Goal: Task Accomplishment & Management: Manage account settings

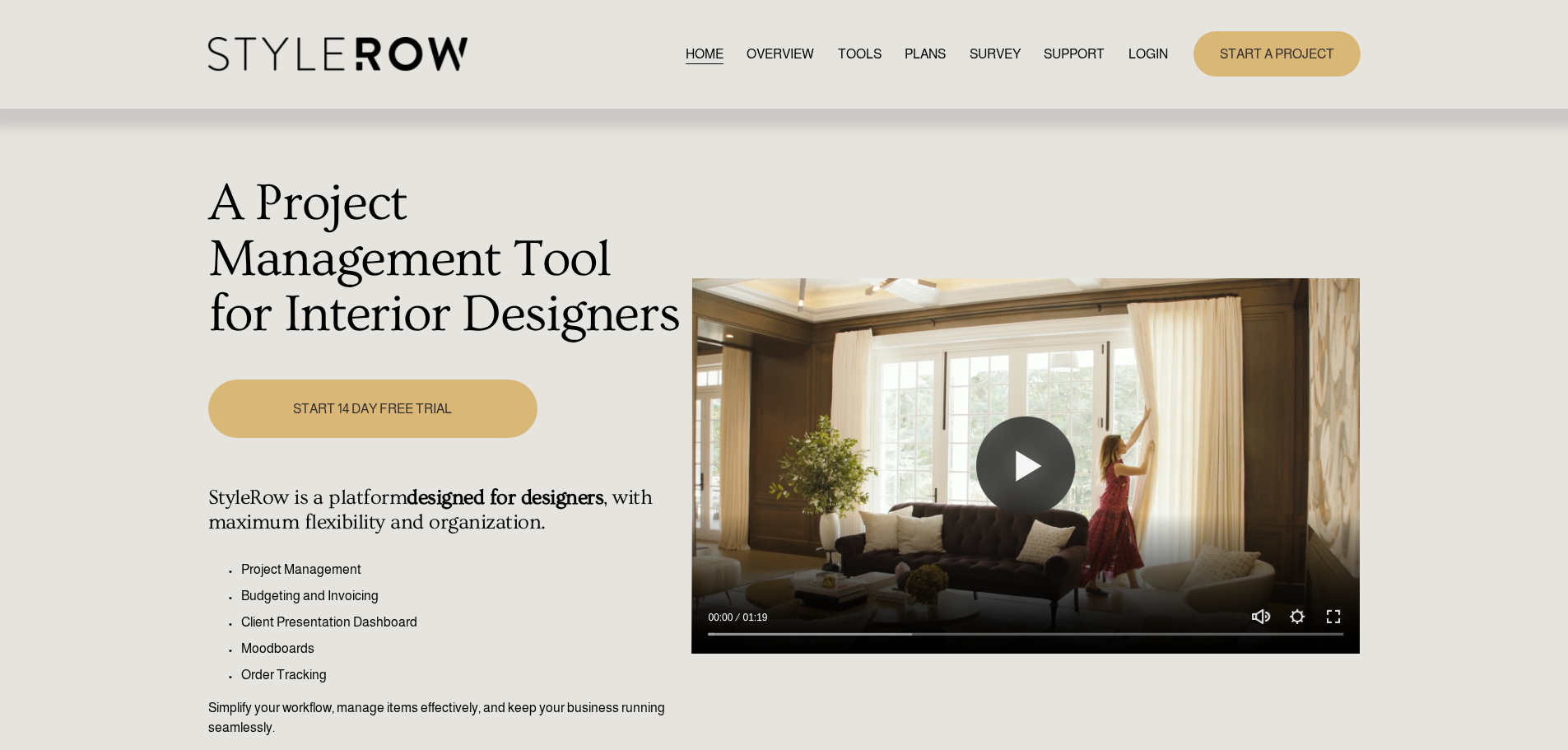
click at [1138, 52] on link "LOGIN" at bounding box center [1147, 53] width 39 height 22
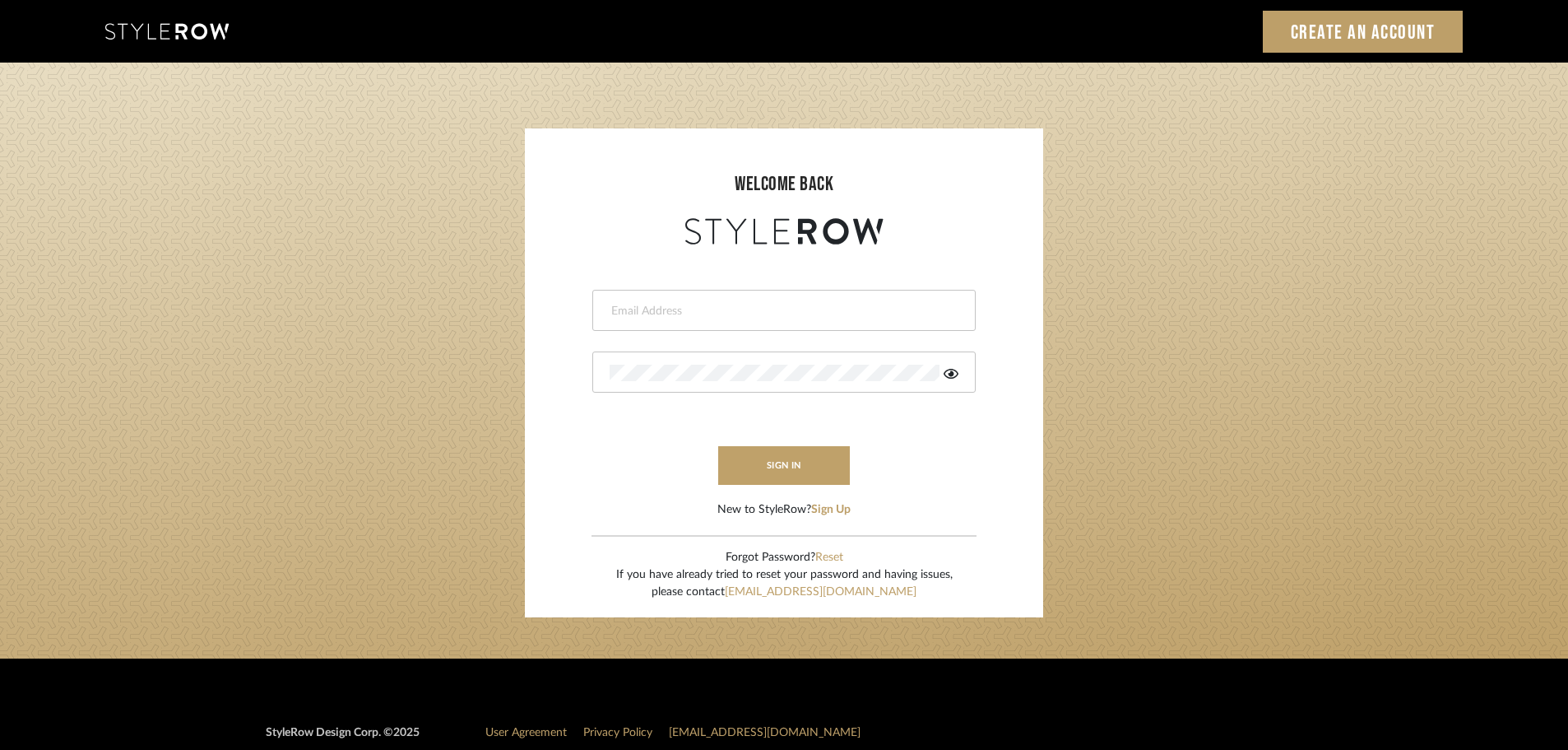
click at [660, 301] on div at bounding box center [783, 309] width 383 height 41
type input "persimmon.design@outlook.com"
click at [744, 470] on button "sign in" at bounding box center [784, 465] width 131 height 39
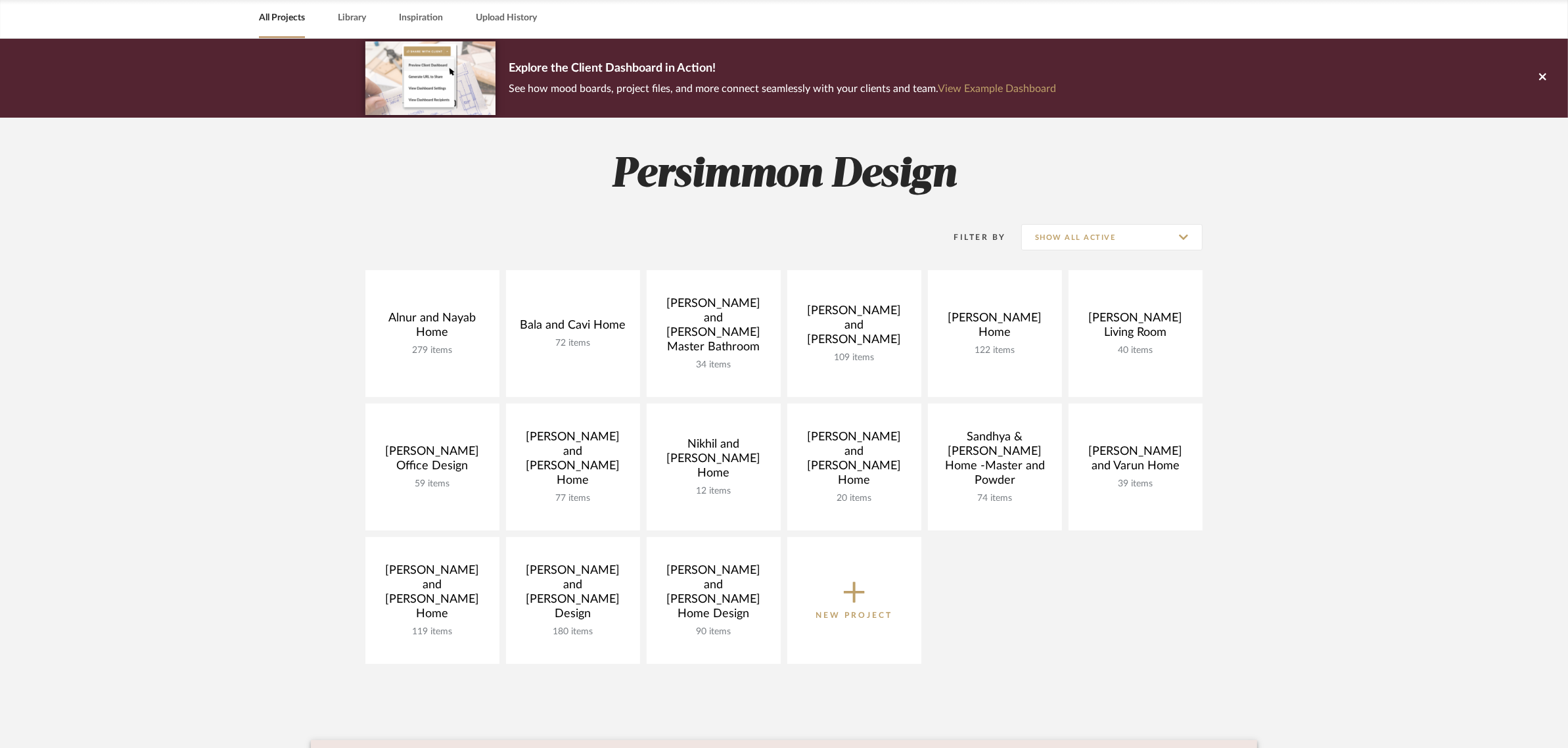
scroll to position [164, 0]
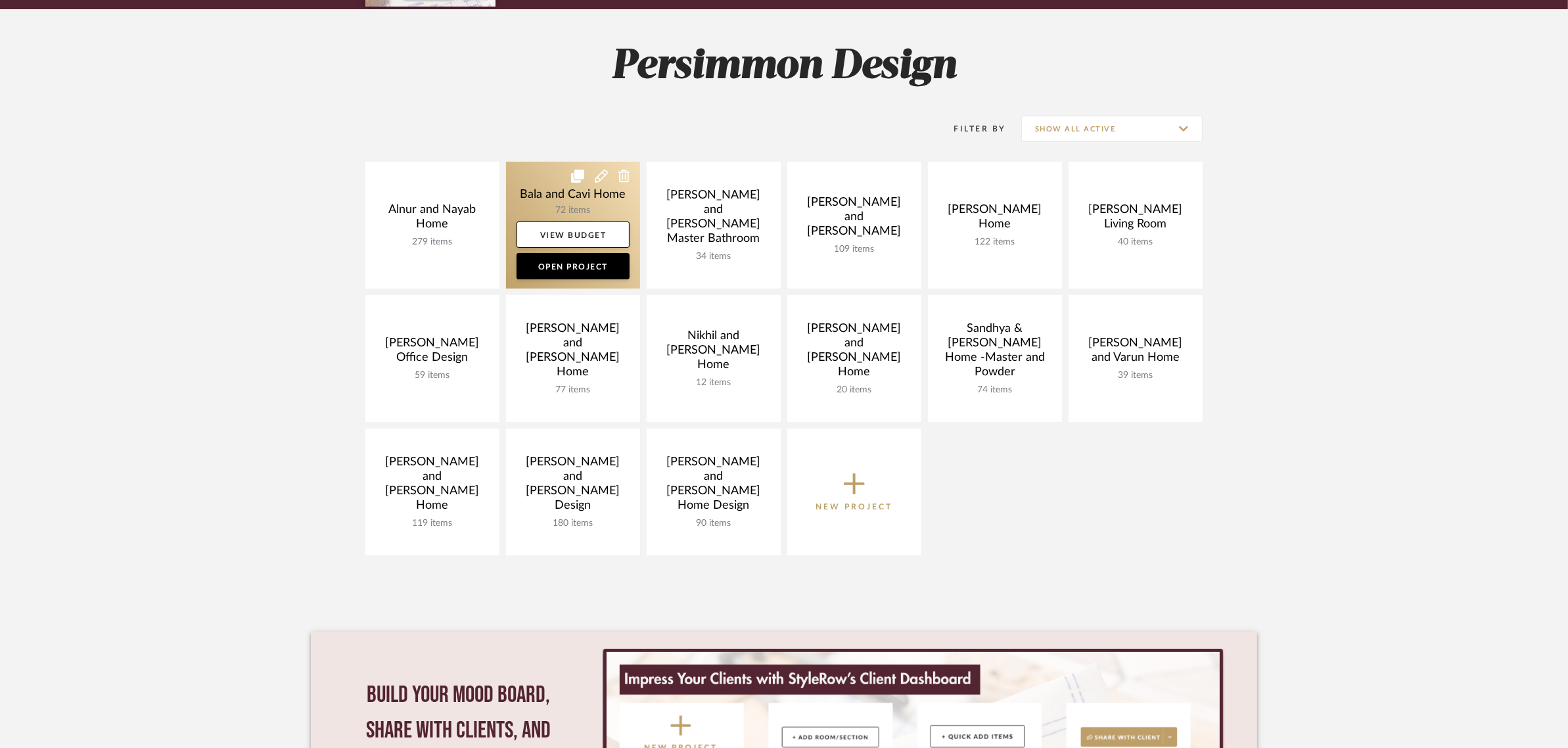
click at [526, 201] on link at bounding box center [573, 225] width 134 height 127
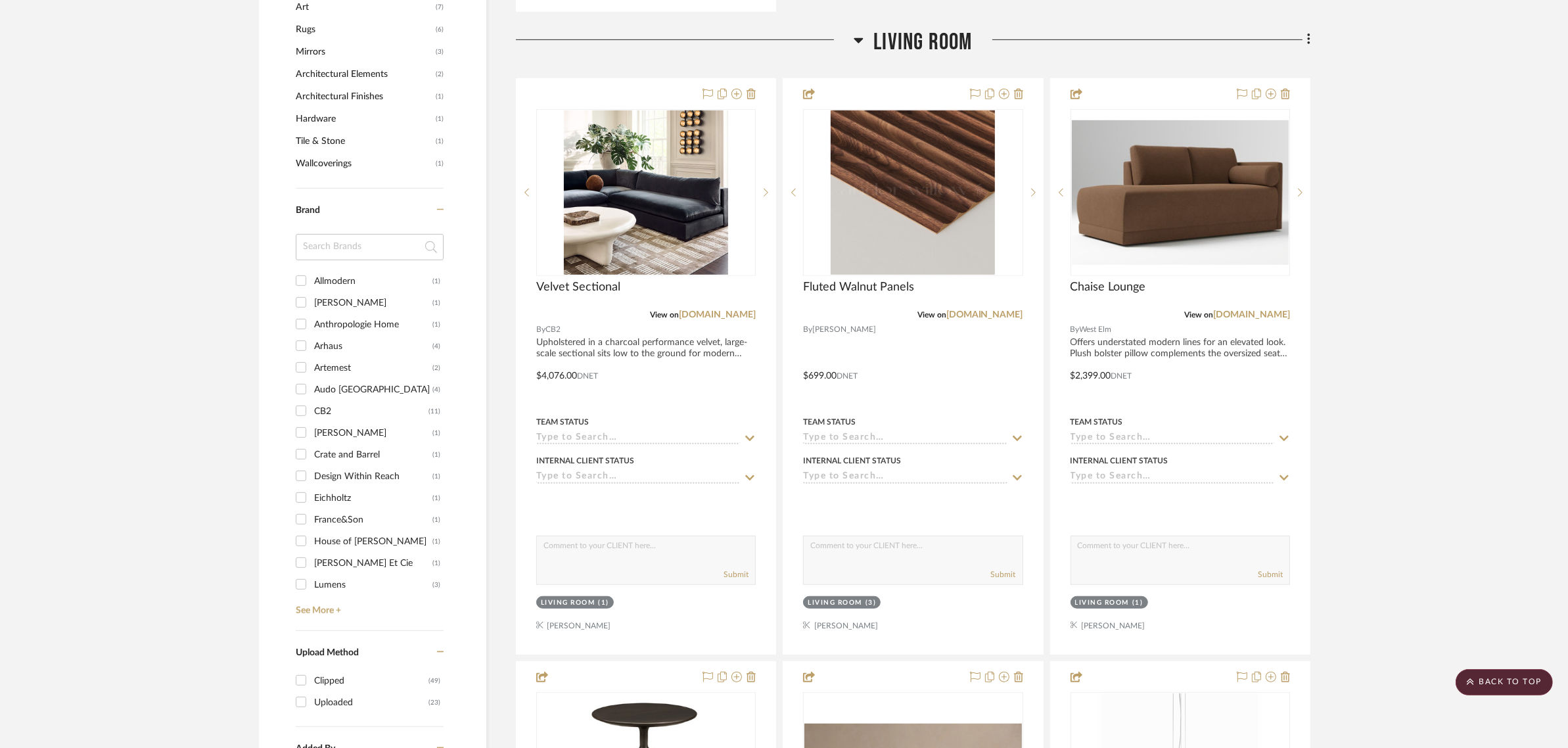
scroll to position [822, 0]
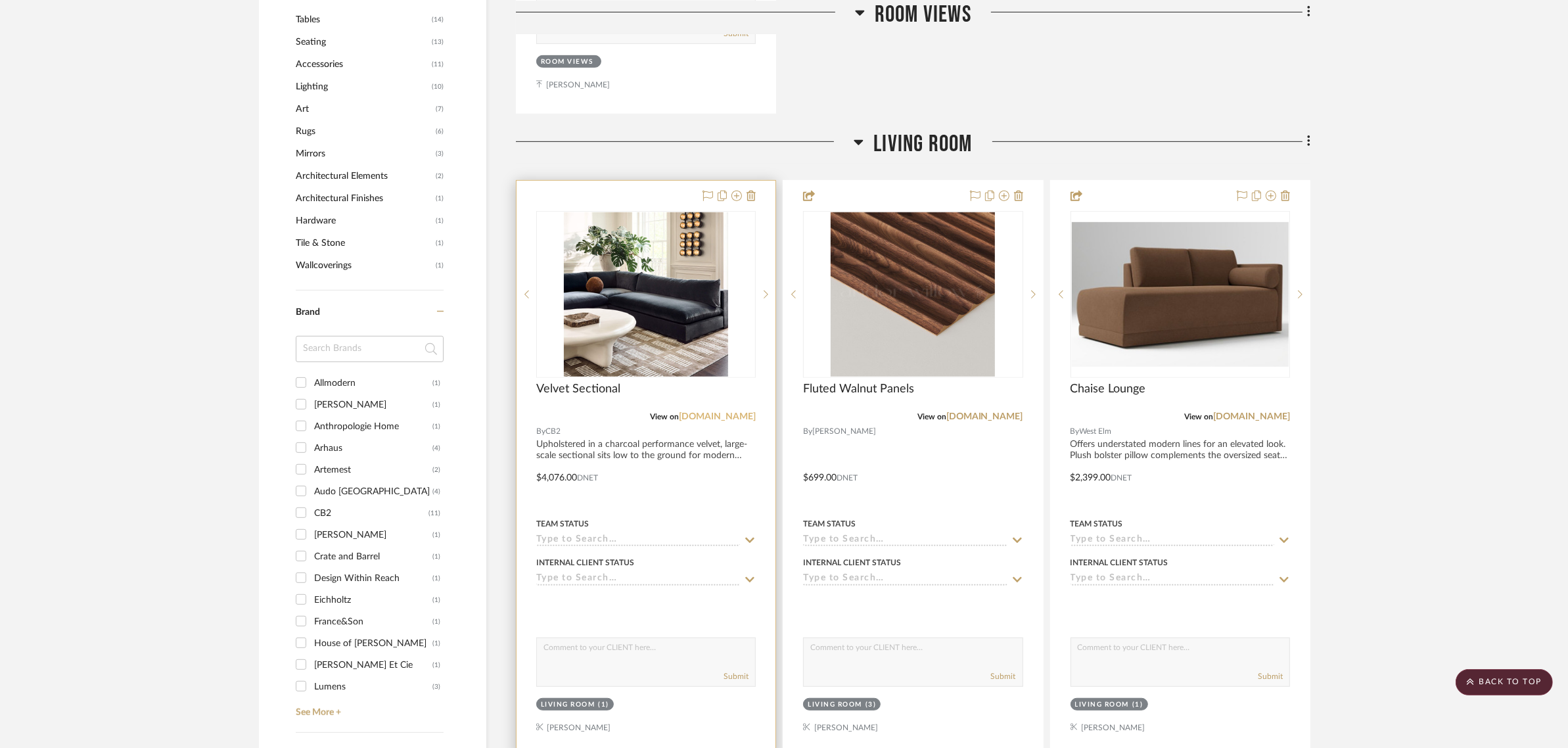
click at [737, 415] on link "[DOMAIN_NAME]" at bounding box center [717, 417] width 77 height 9
click at [634, 299] on img "0" at bounding box center [646, 294] width 164 height 164
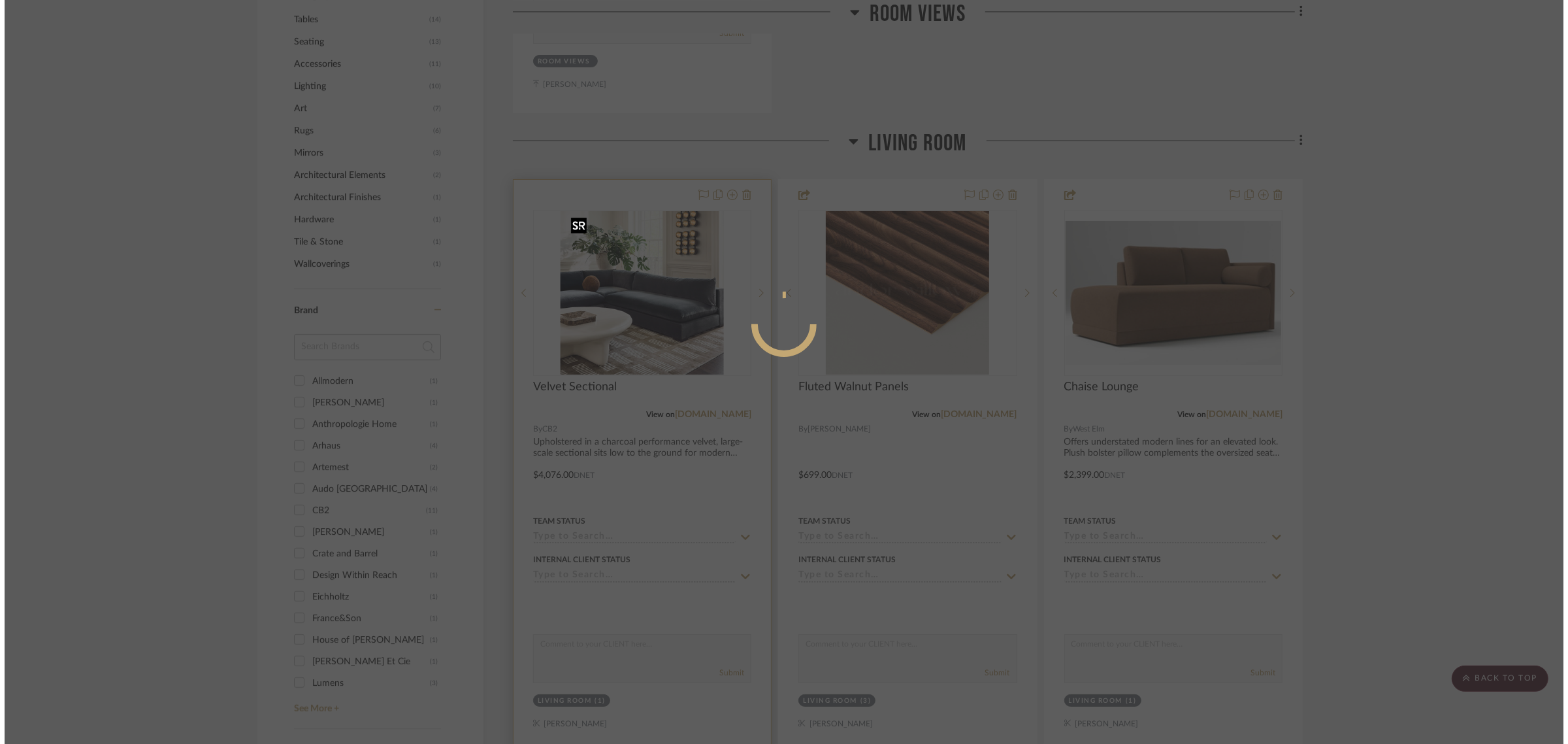
scroll to position [0, 0]
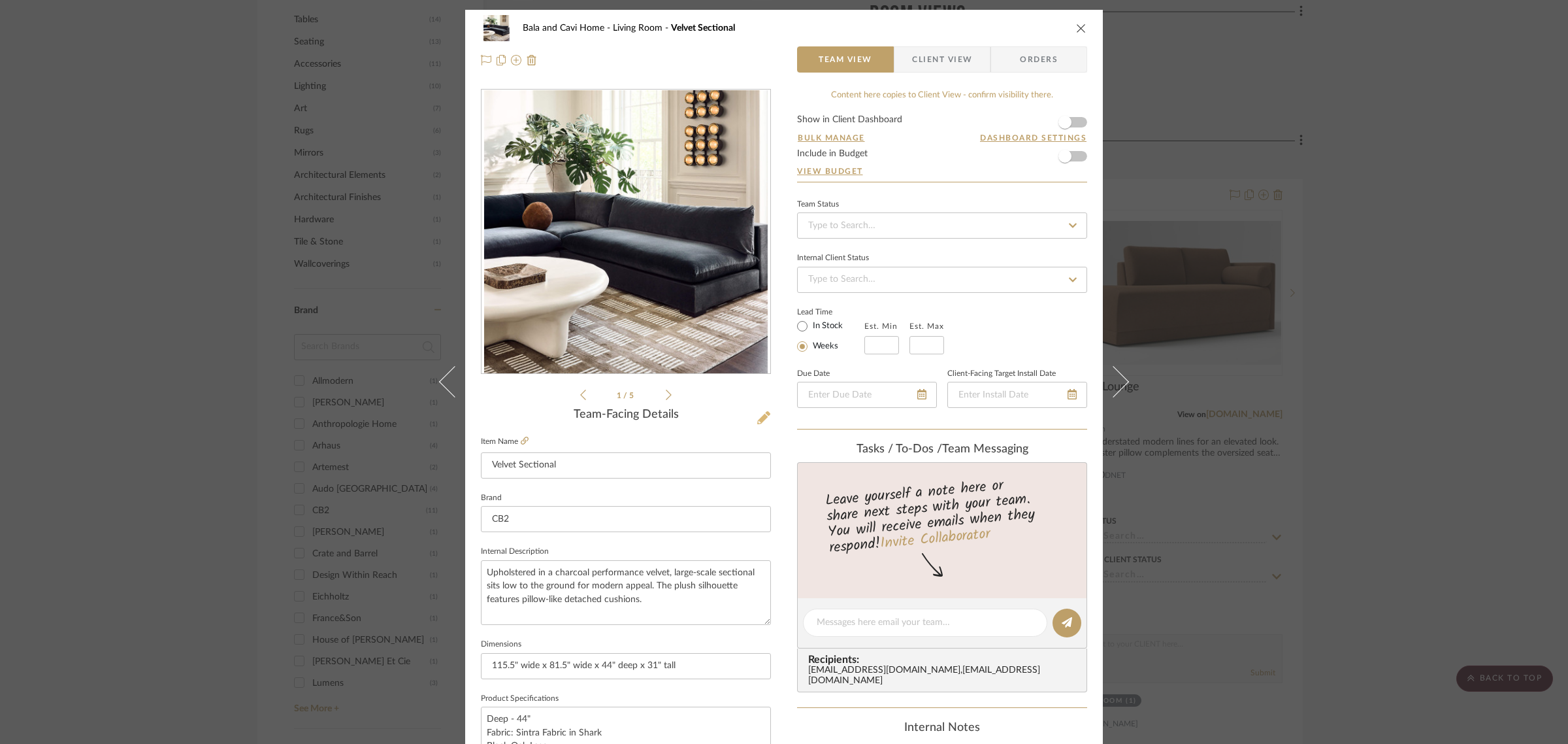
click at [759, 418] on icon at bounding box center [763, 417] width 13 height 13
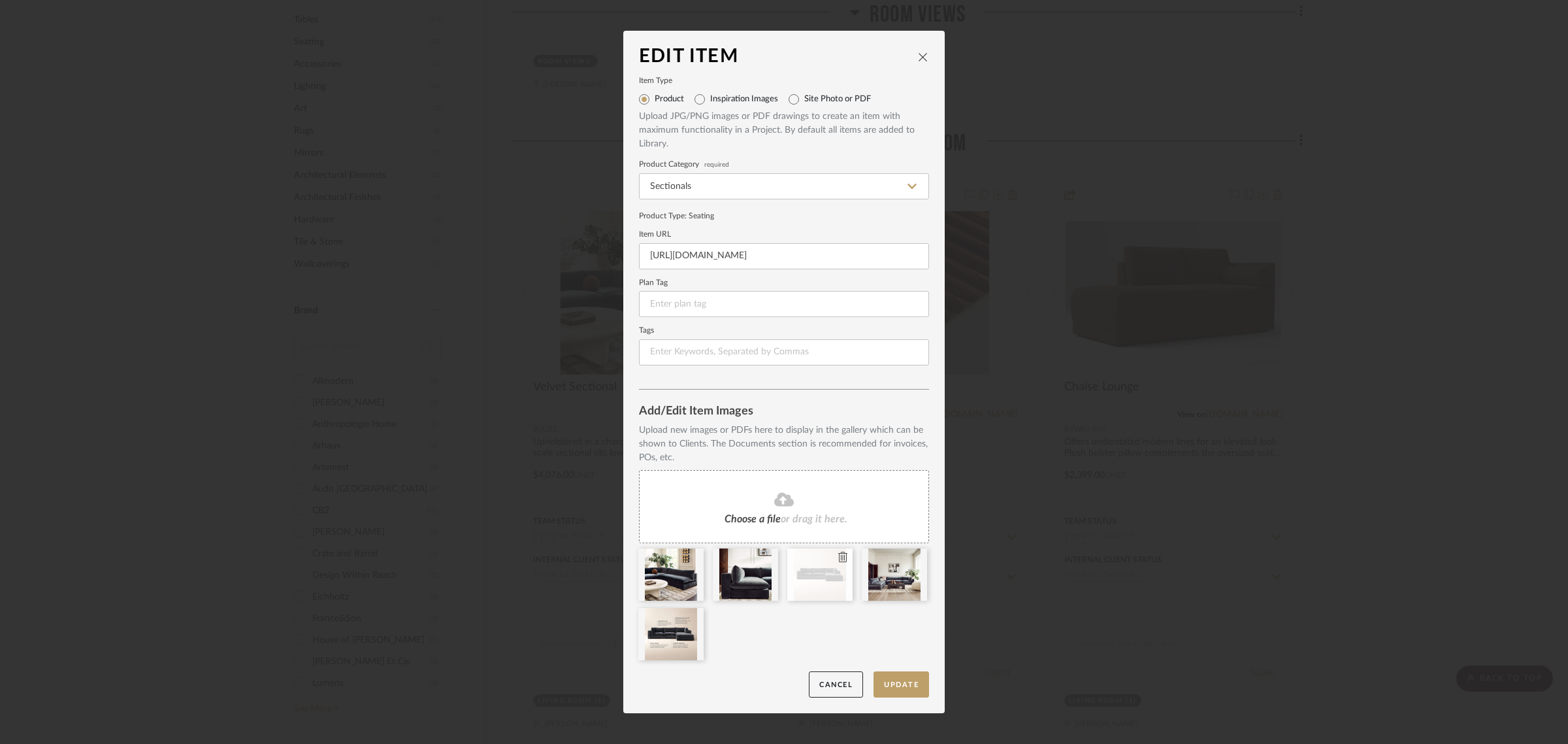
click at [838, 557] on icon at bounding box center [843, 557] width 9 height 11
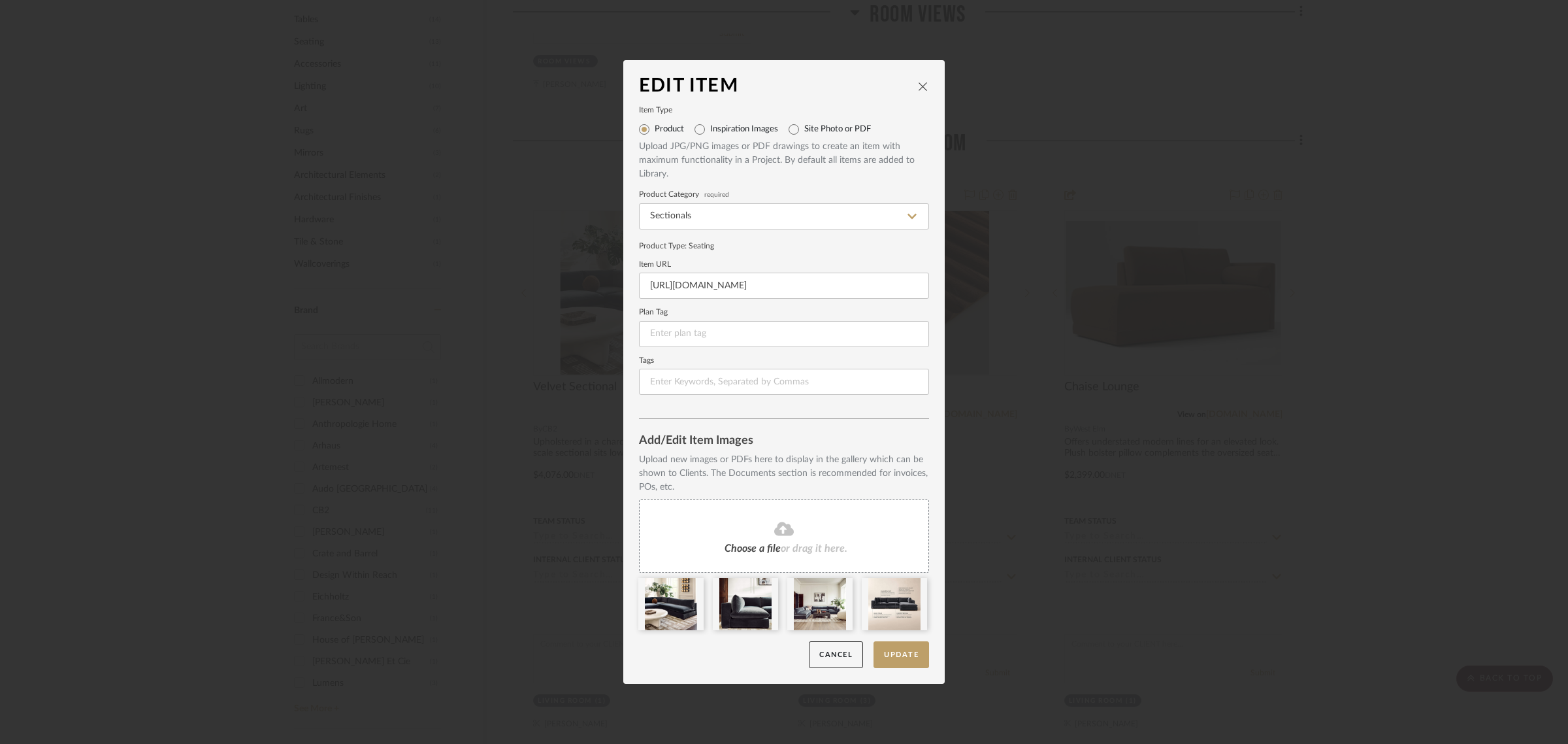
click at [818, 527] on fa-icon at bounding box center [784, 529] width 119 height 17
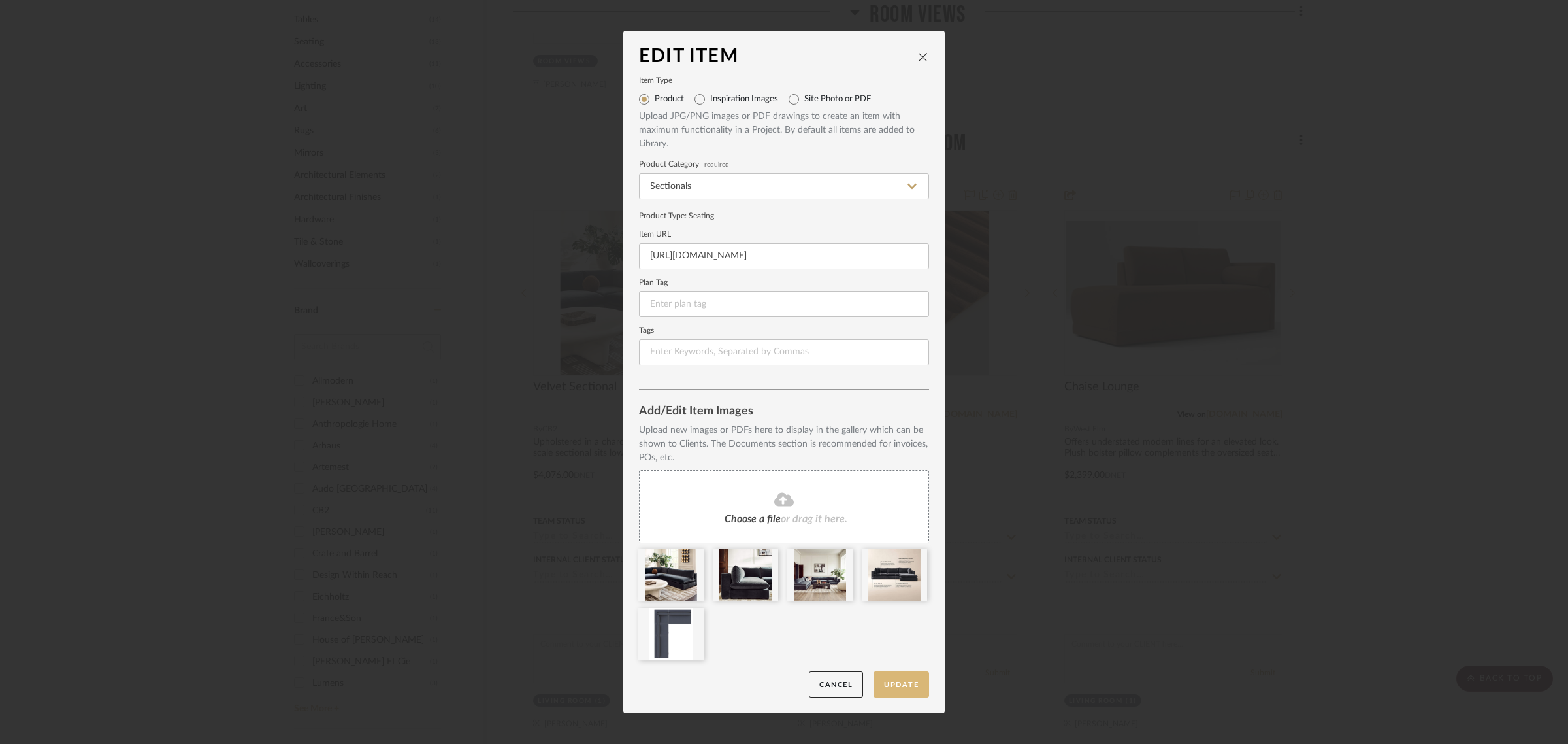
click at [900, 683] on button "Update" at bounding box center [901, 684] width 55 height 26
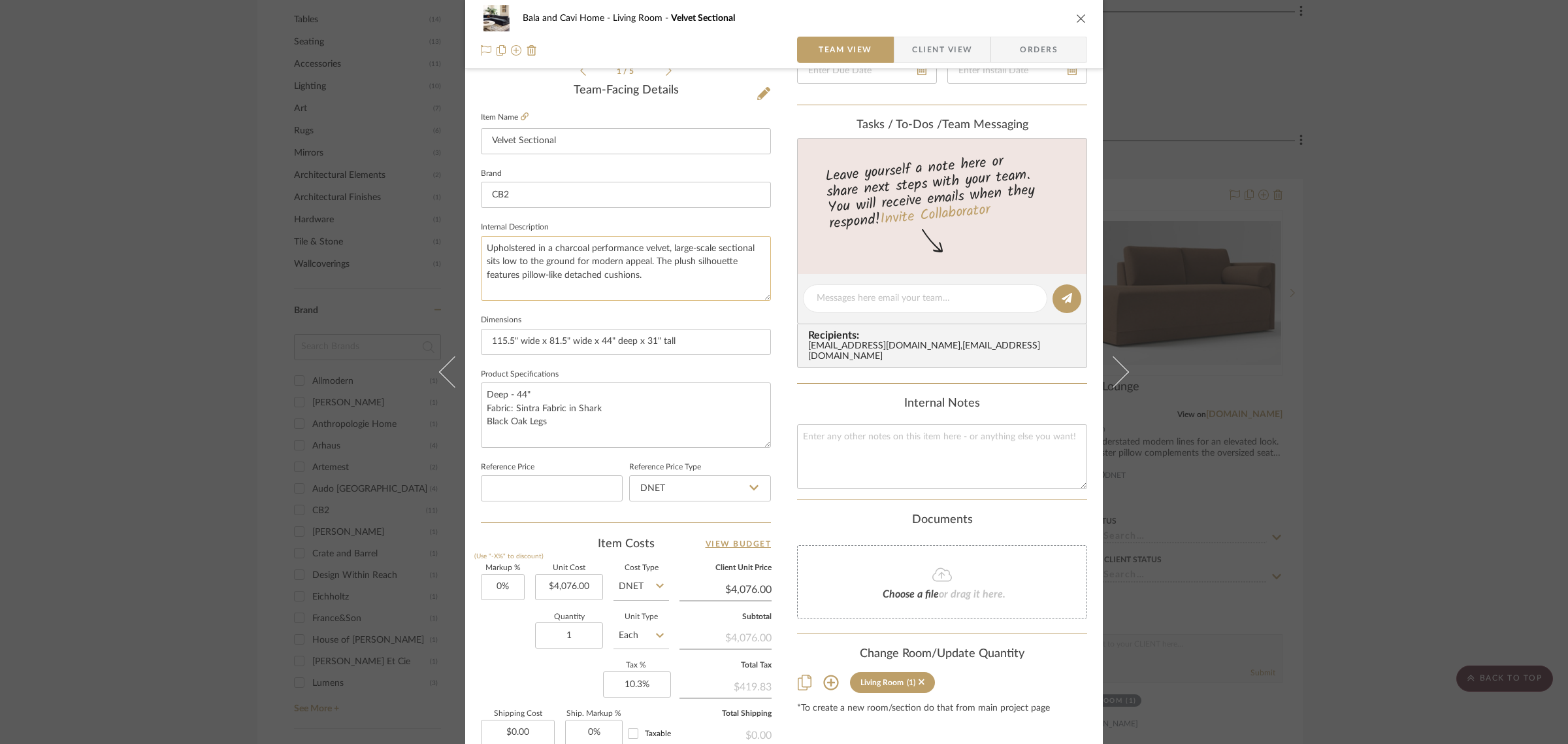
scroll to position [327, 0]
click at [588, 581] on input "4076.00" at bounding box center [569, 584] width 68 height 26
type input "$6,156.00"
click at [534, 529] on div "1 / 5 Team-Facing Details Item Name Velvet Sectional Brand CB2 Internal Descrip…" at bounding box center [626, 299] width 290 height 1076
type input "$6,156.00"
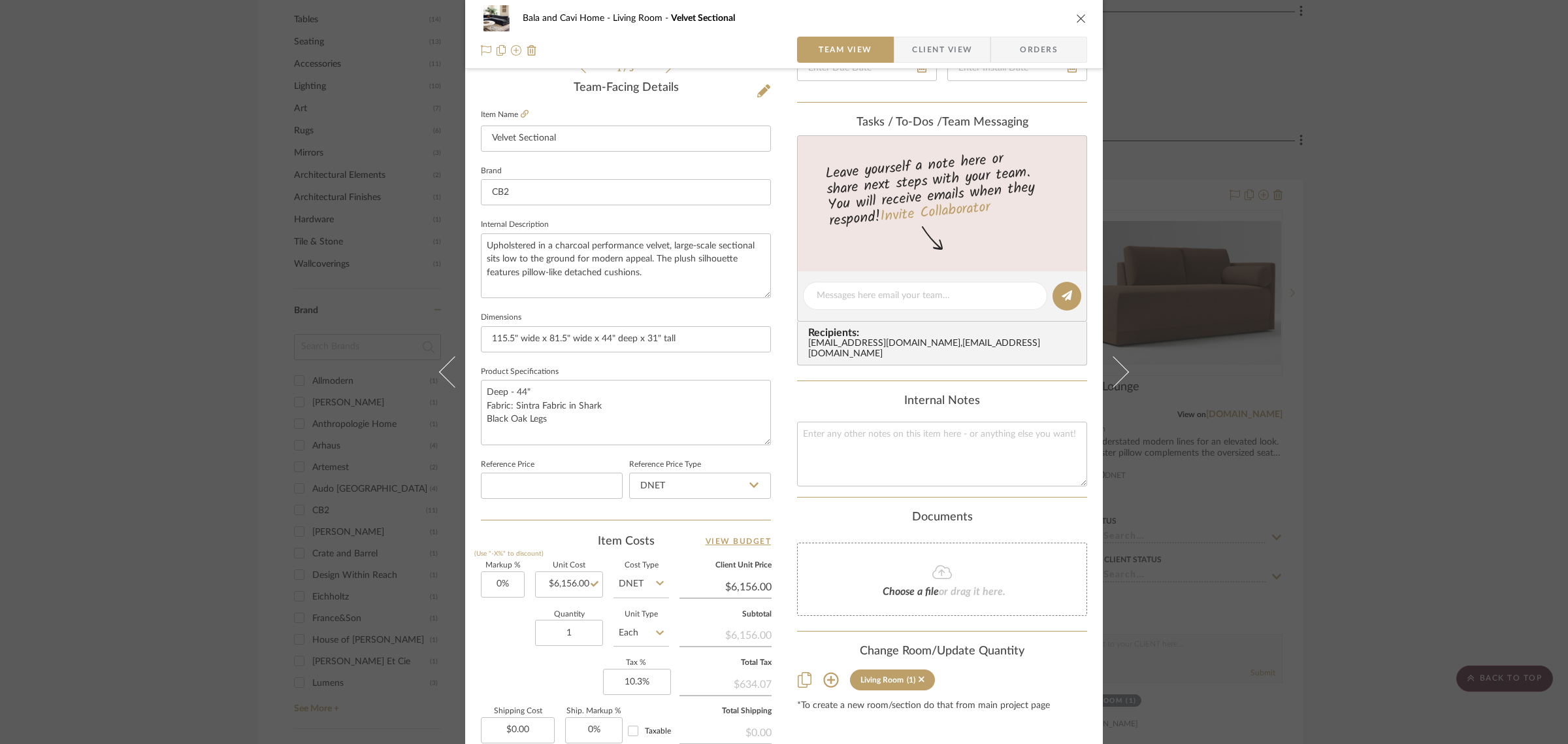
click at [1034, 711] on div "Content here copies to Client View - confirm visibility there. Show in Client D…" at bounding box center [942, 299] width 290 height 1076
click at [1505, 466] on div "Bala and Cavi Home Living Room Velvet Sectional Team View Client View Orders 1 …" at bounding box center [784, 372] width 1568 height 744
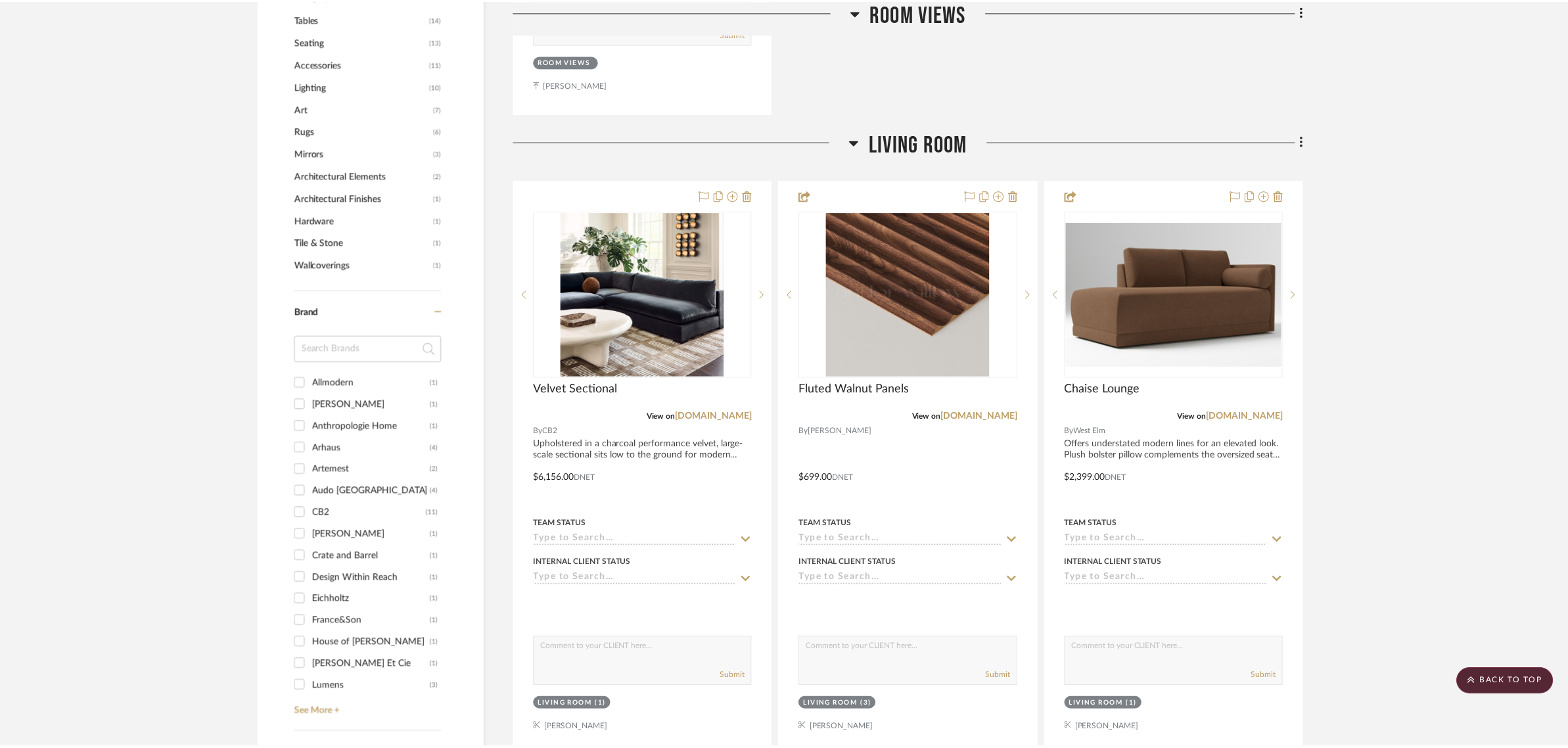
scroll to position [822, 0]
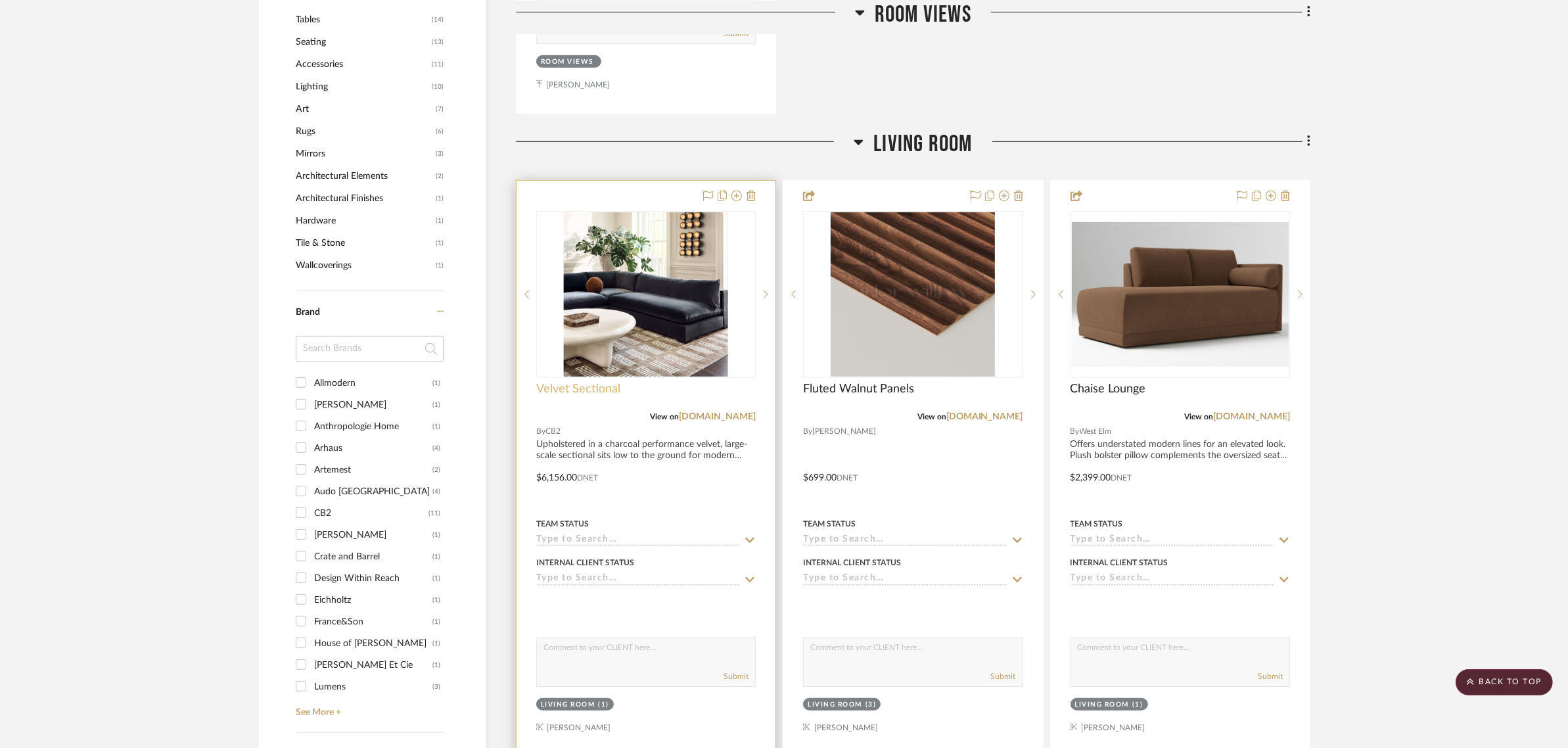
click at [569, 388] on span "Velvet Sectional" at bounding box center [578, 388] width 84 height 14
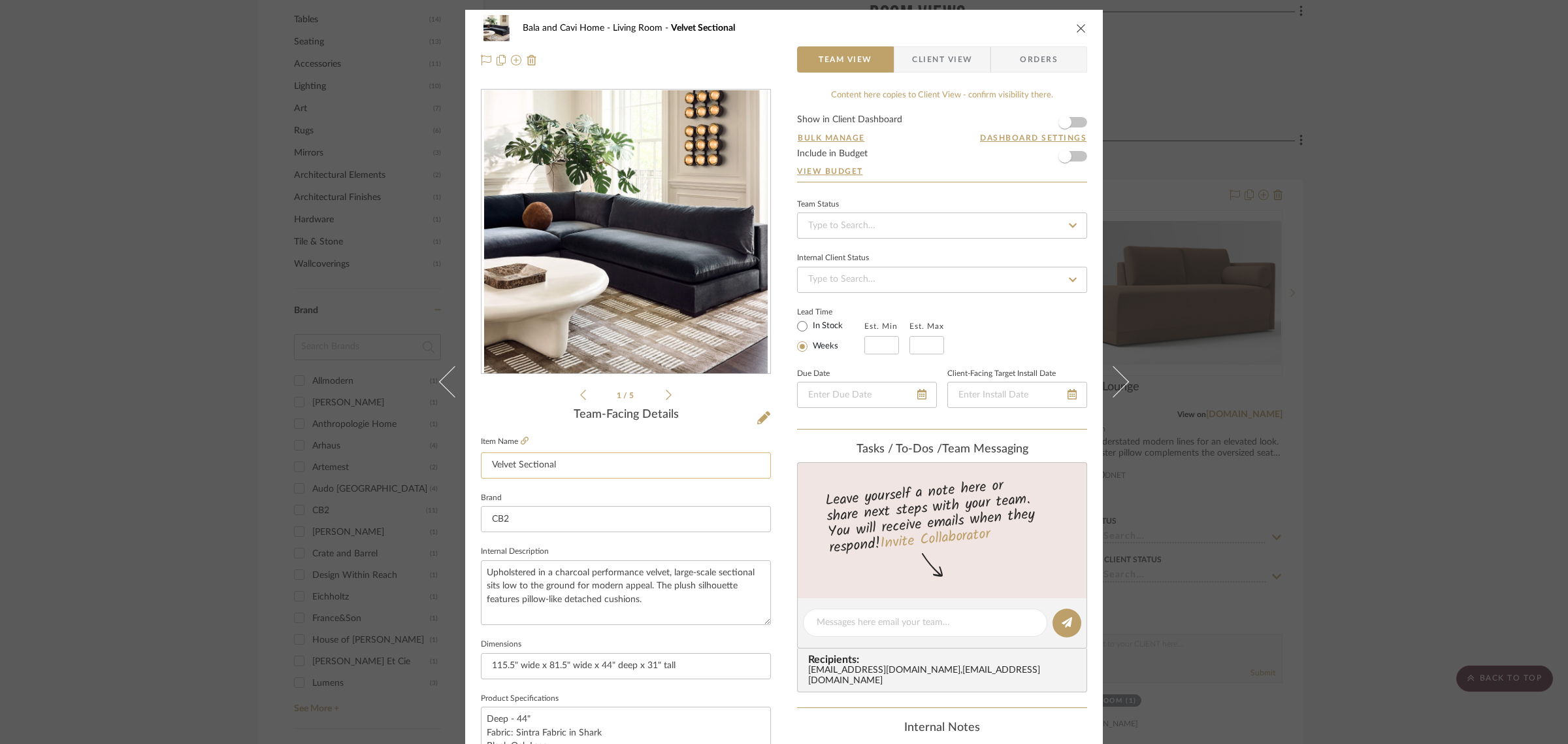
click at [485, 461] on input "Velvet Sectional" at bounding box center [626, 465] width 290 height 26
type input "Custom Velvet Sectional"
click at [517, 401] on div "1 / 5" at bounding box center [626, 246] width 290 height 314
click at [1369, 400] on div "Bala and Cavi Home Living Room Custom Velvet Sectional Team View Client View Or…" at bounding box center [784, 372] width 1568 height 744
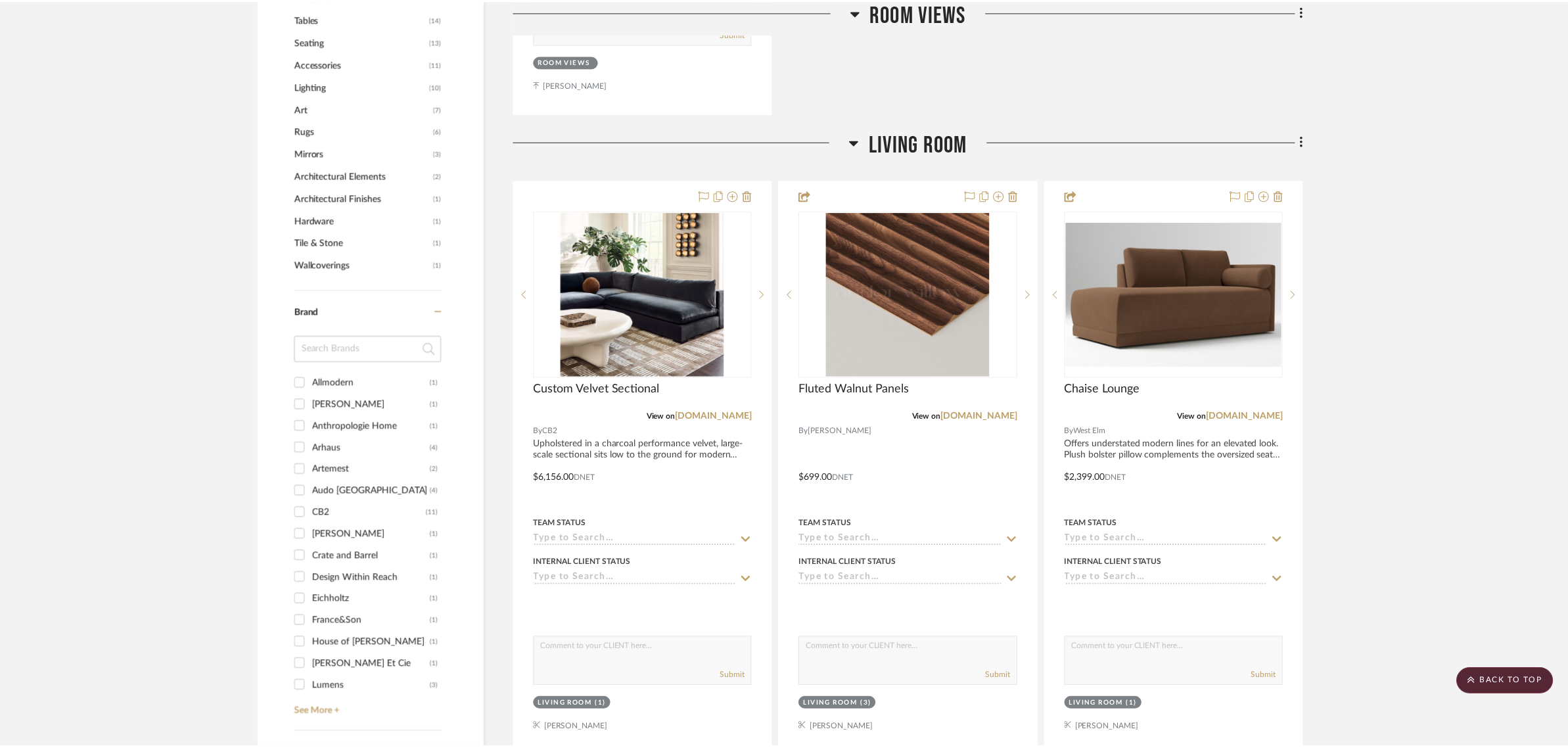
scroll to position [822, 0]
